Goal: Task Accomplishment & Management: Manage account settings

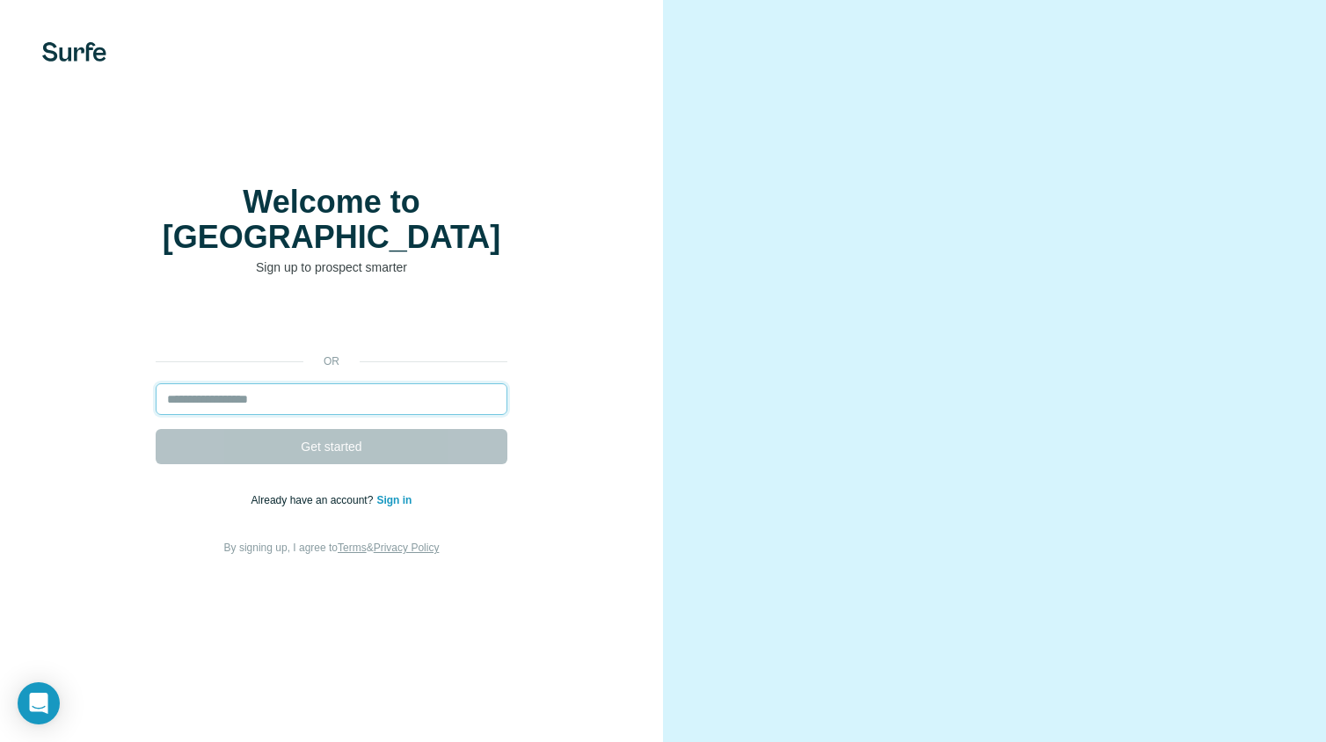
click at [272, 383] on input "email" at bounding box center [332, 399] width 352 height 32
type input "**********"
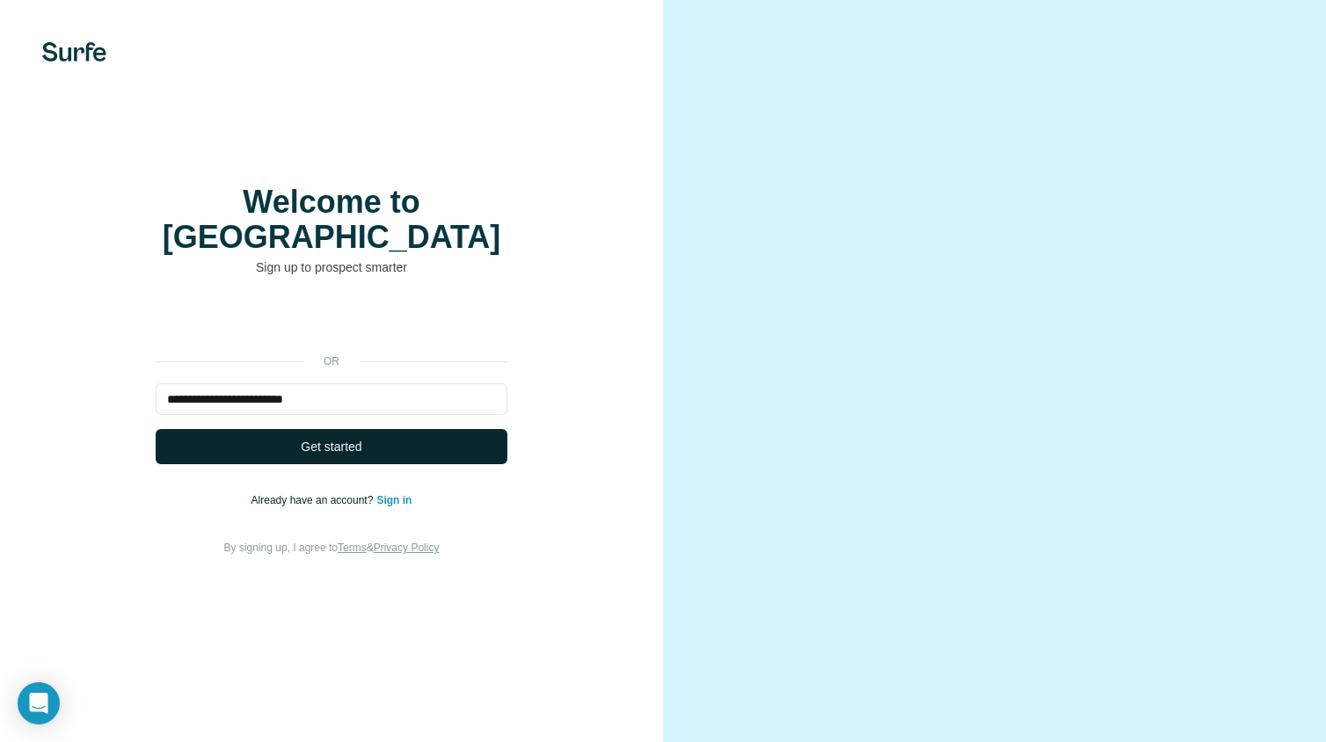
click at [286, 444] on button "Get started" at bounding box center [332, 446] width 352 height 35
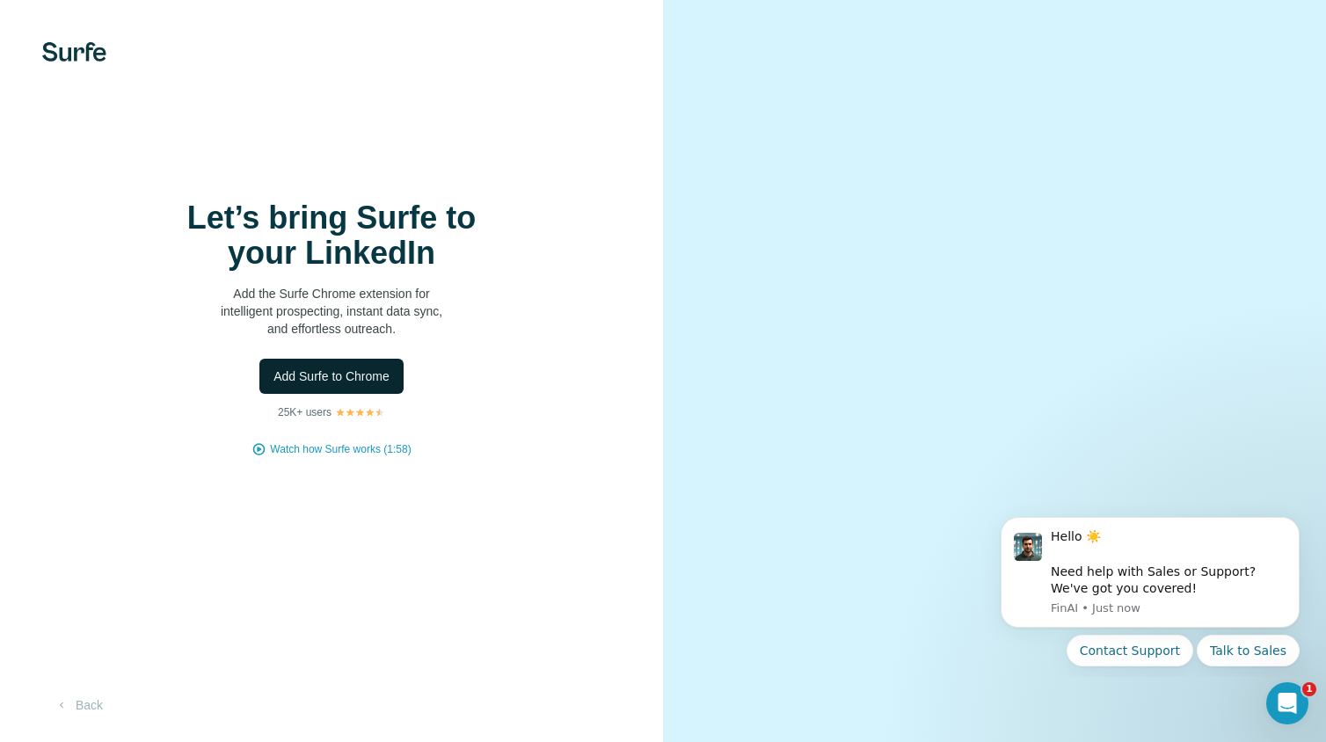
click at [316, 374] on span "Add Surfe to Chrome" at bounding box center [332, 377] width 116 height 18
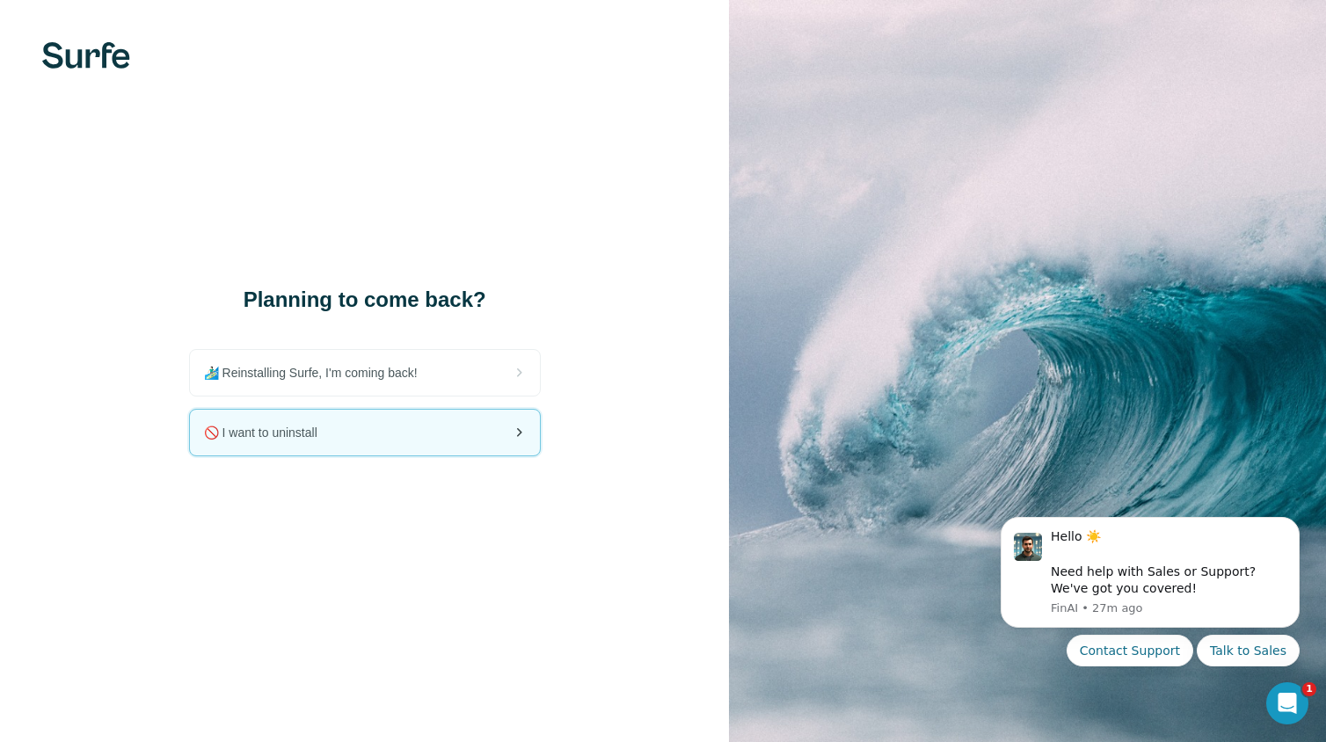
click at [337, 447] on div "🚫 I want to uninstall" at bounding box center [365, 433] width 350 height 46
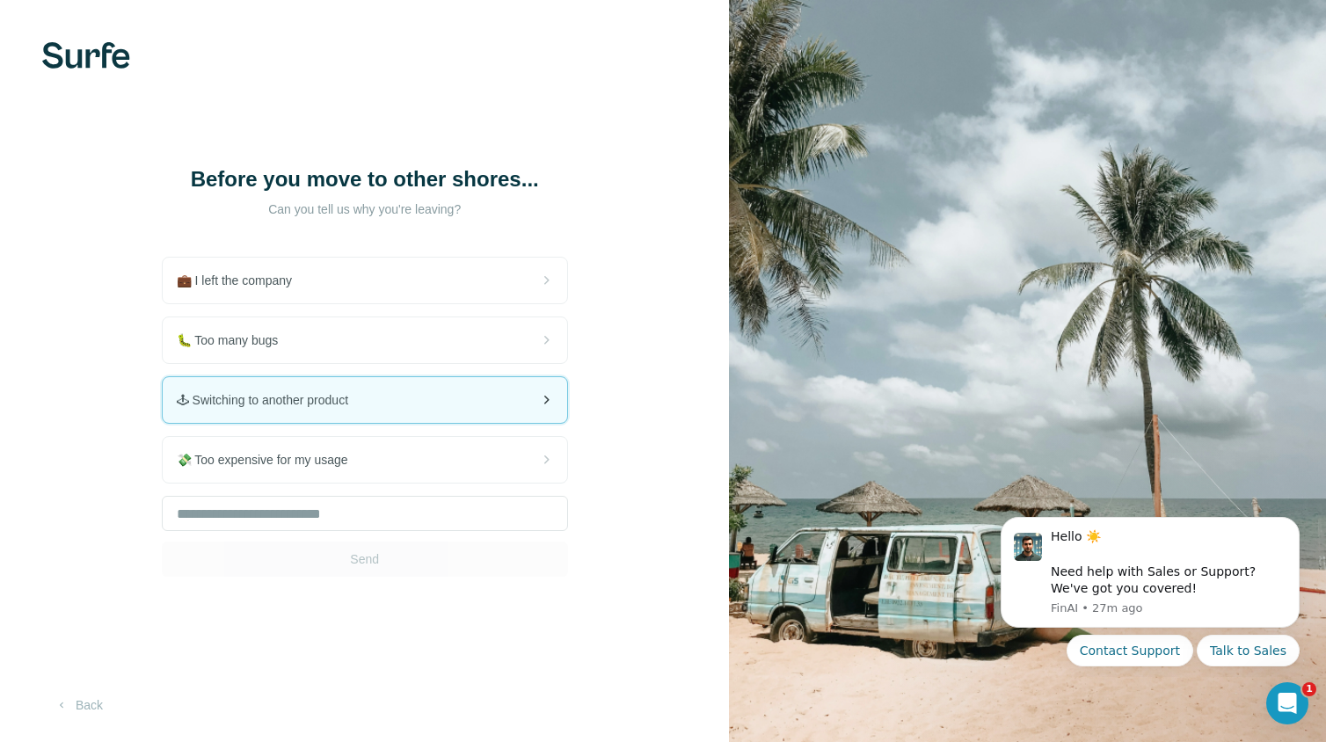
click at [448, 385] on div "🕹 Switching to another product" at bounding box center [365, 400] width 405 height 46
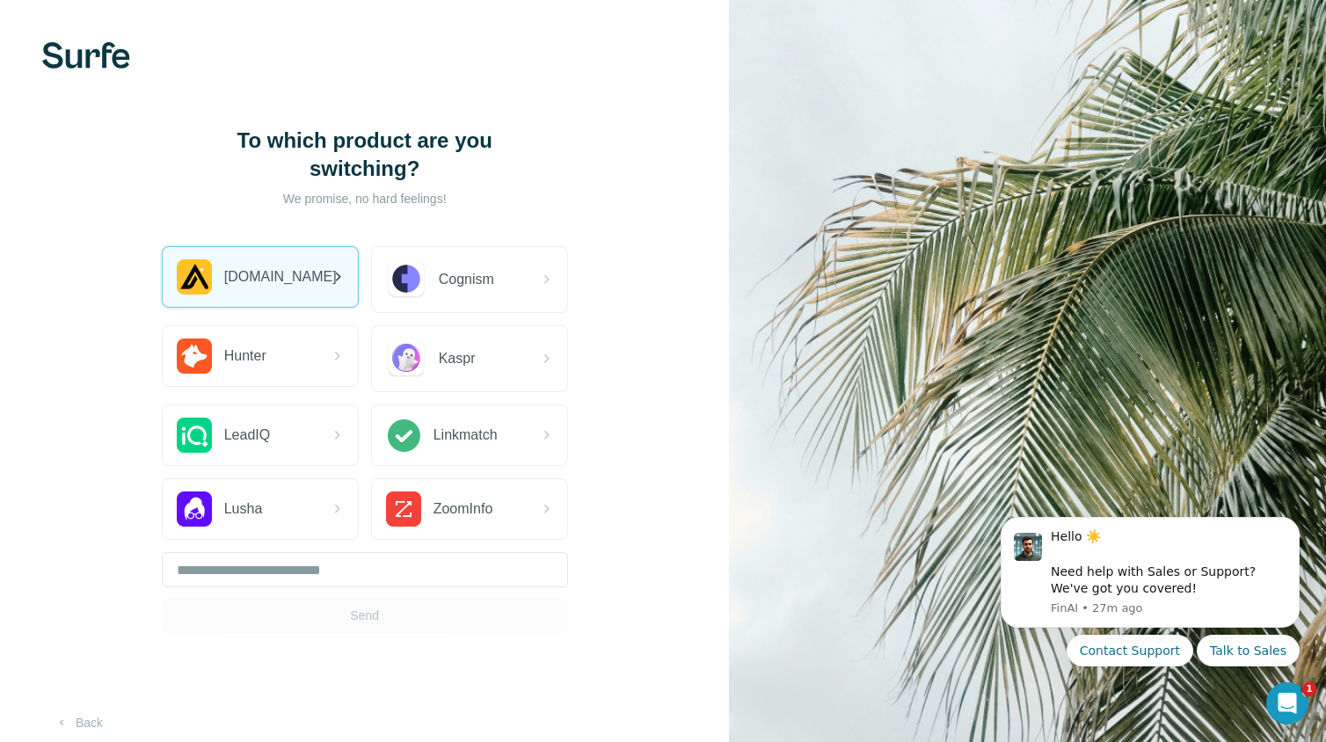
click at [273, 256] on div "[DOMAIN_NAME]" at bounding box center [260, 277] width 195 height 60
